Goal: Find contact information: Find contact information

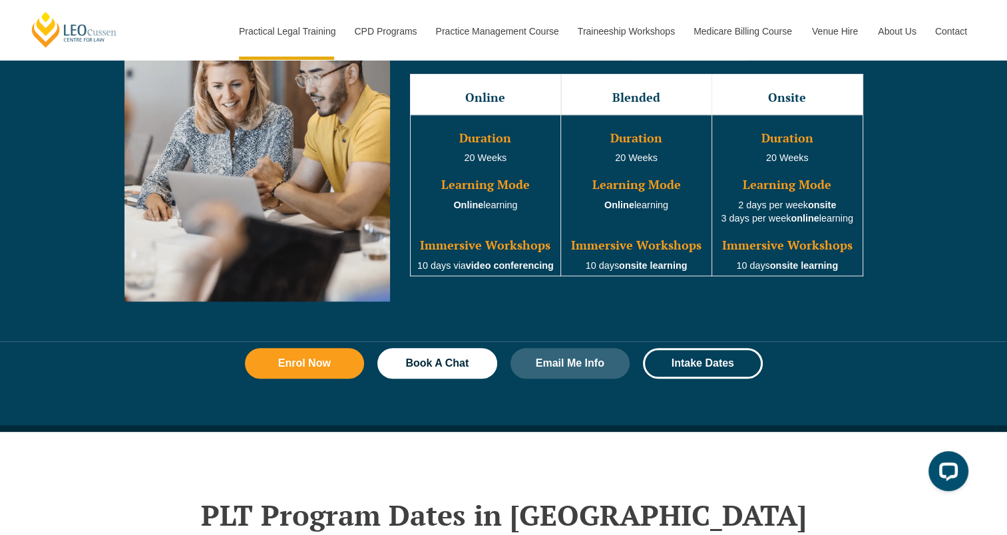
scroll to position [999, 0]
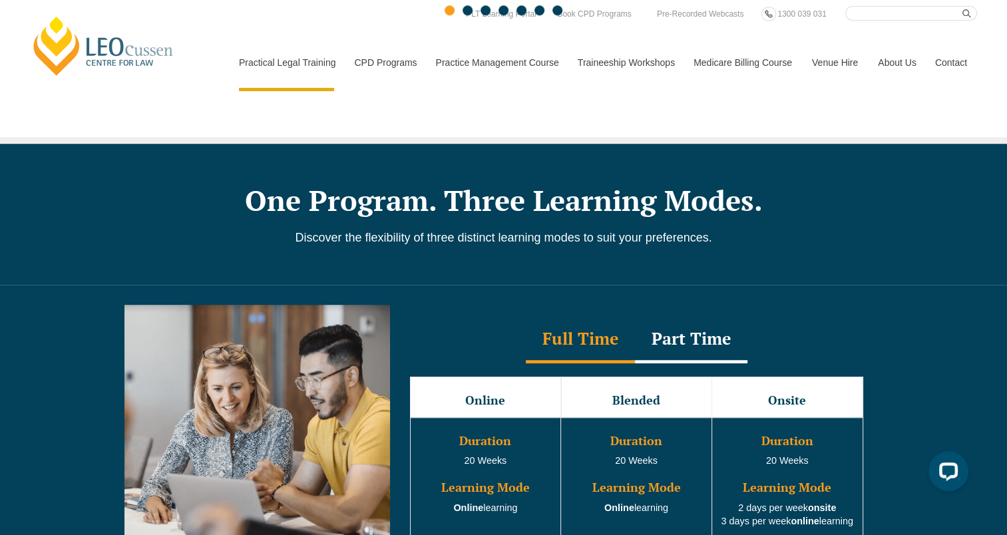
click at [963, 63] on link "Contact" at bounding box center [951, 62] width 52 height 57
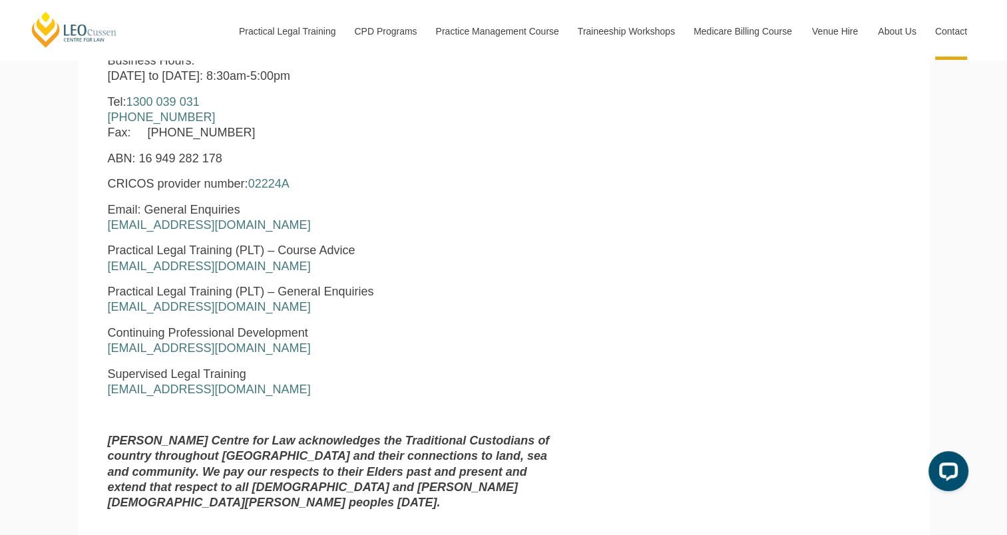
scroll to position [666, 0]
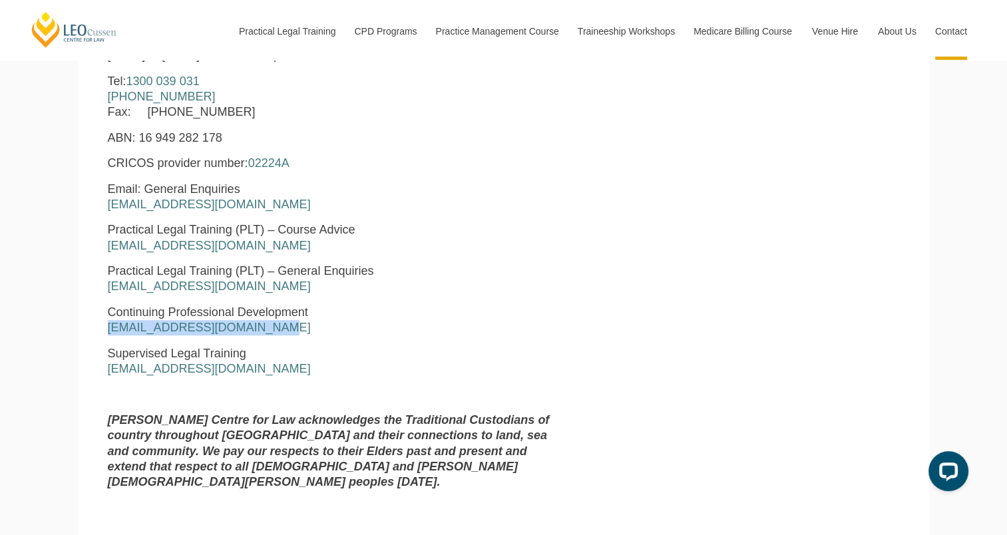
drag, startPoint x: 276, startPoint y: 333, endPoint x: 104, endPoint y: 330, distance: 171.8
click at [104, 330] on div "[PERSON_NAME] Centre for Law [STREET_ADDRESS][PERSON_NAME] Business Hours: [DAT…" at bounding box center [335, 225] width 474 height 551
copy link "[EMAIL_ADDRESS][DOMAIN_NAME]"
